Goal: Task Accomplishment & Management: Use online tool/utility

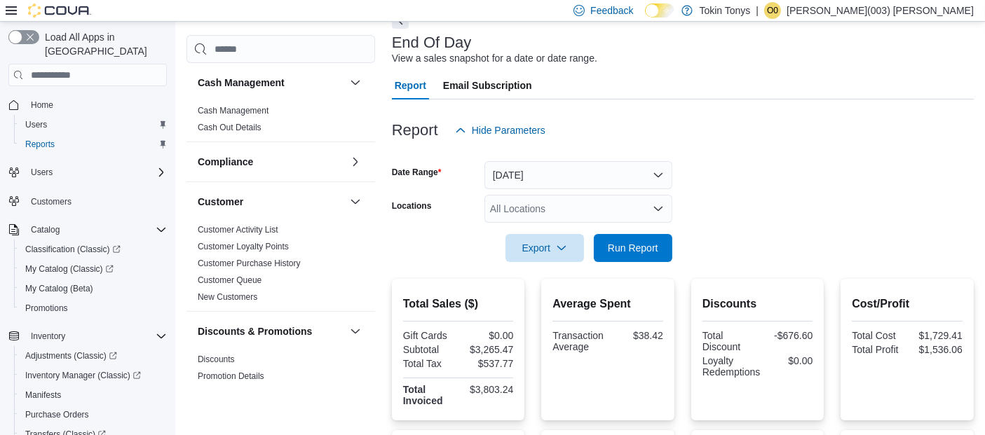
scroll to position [224, 0]
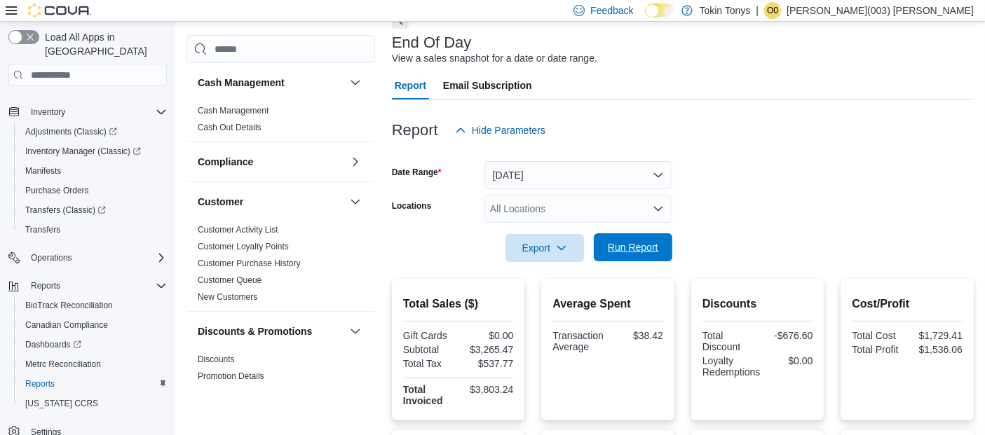
click at [644, 250] on span "Run Report" at bounding box center [633, 248] width 50 height 14
click at [624, 236] on span "Run Report" at bounding box center [633, 248] width 62 height 28
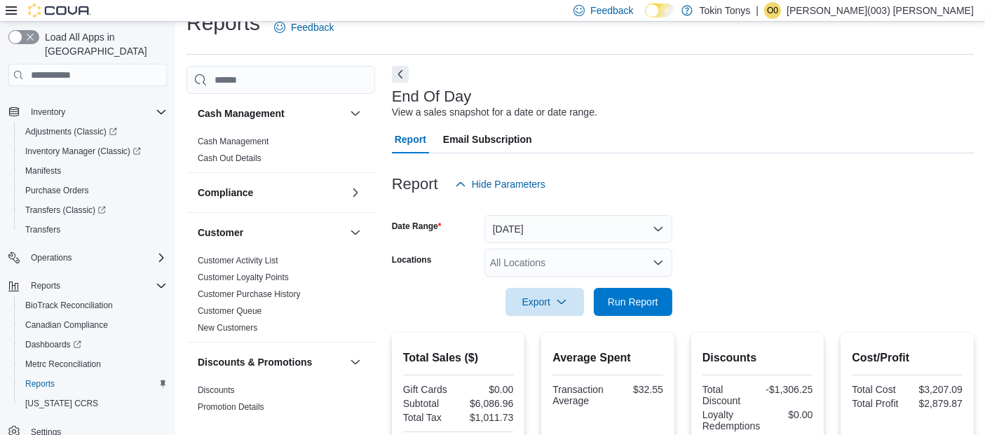
scroll to position [0, 0]
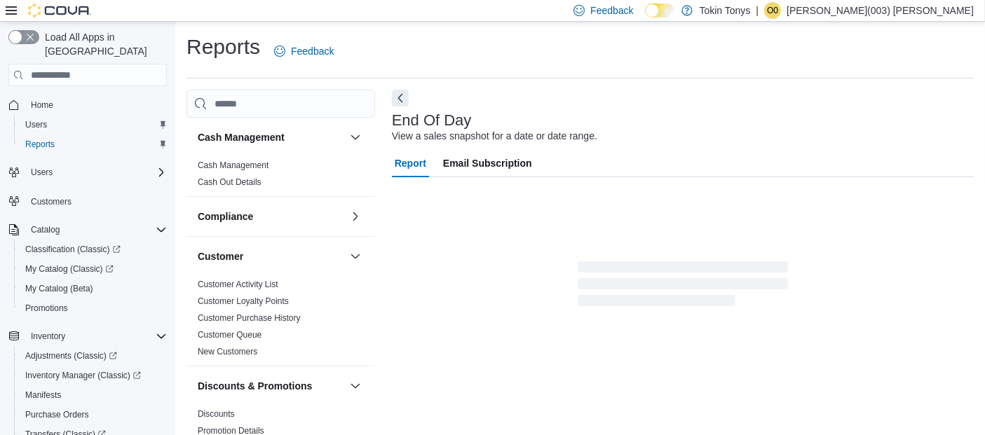
scroll to position [20, 0]
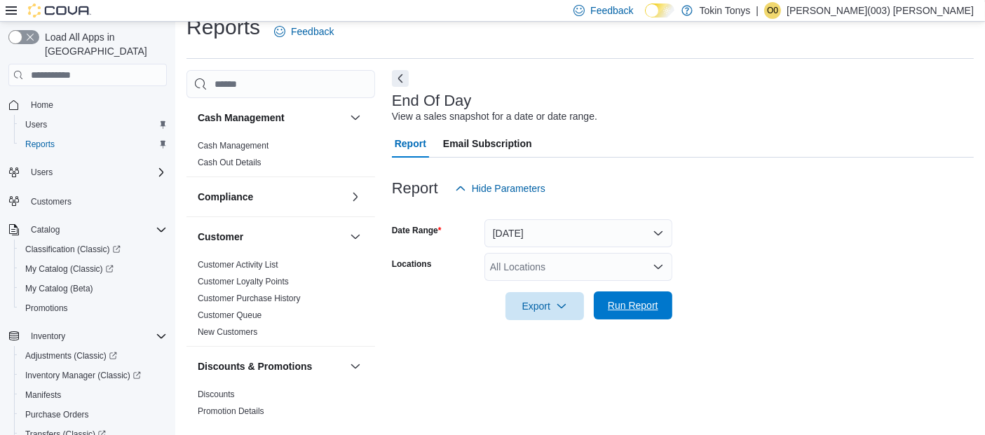
click at [617, 302] on span "Run Report" at bounding box center [633, 306] width 50 height 14
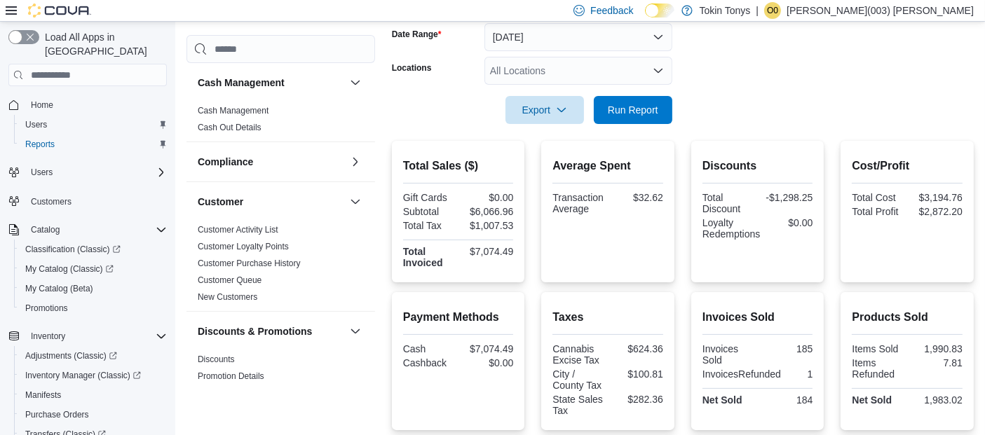
scroll to position [234, 0]
